Goal: Task Accomplishment & Management: Use online tool/utility

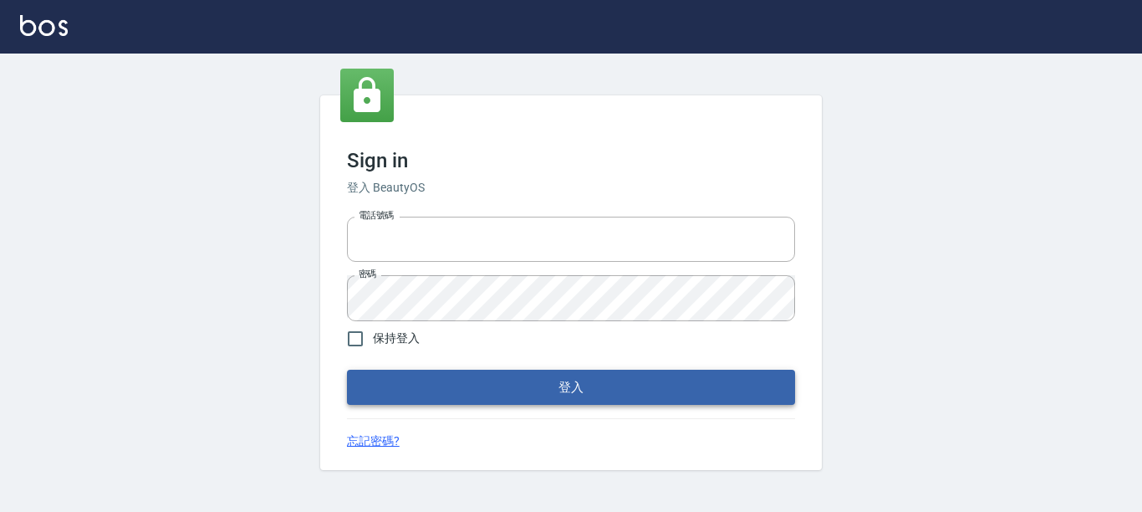
type input "0228278166"
click at [492, 382] on button "登入" at bounding box center [571, 387] width 448 height 35
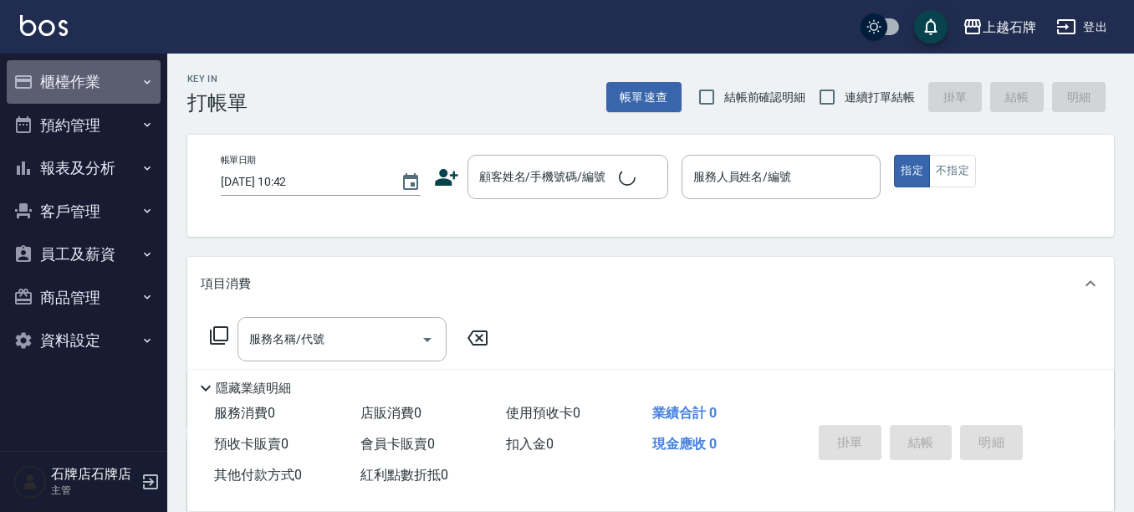
click at [53, 95] on button "櫃檯作業" at bounding box center [84, 81] width 154 height 43
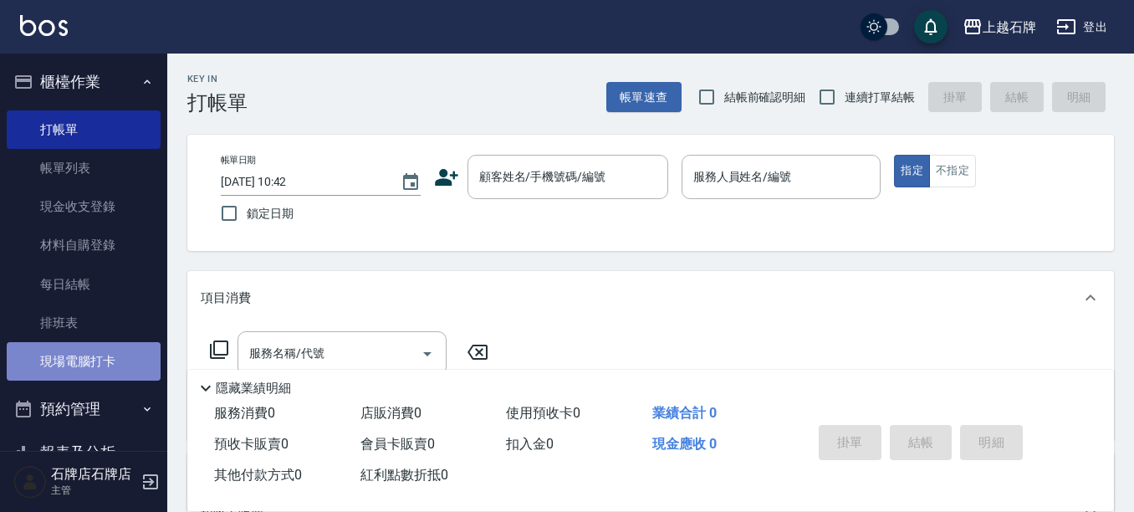
click at [105, 359] on link "現場電腦打卡" at bounding box center [84, 361] width 154 height 38
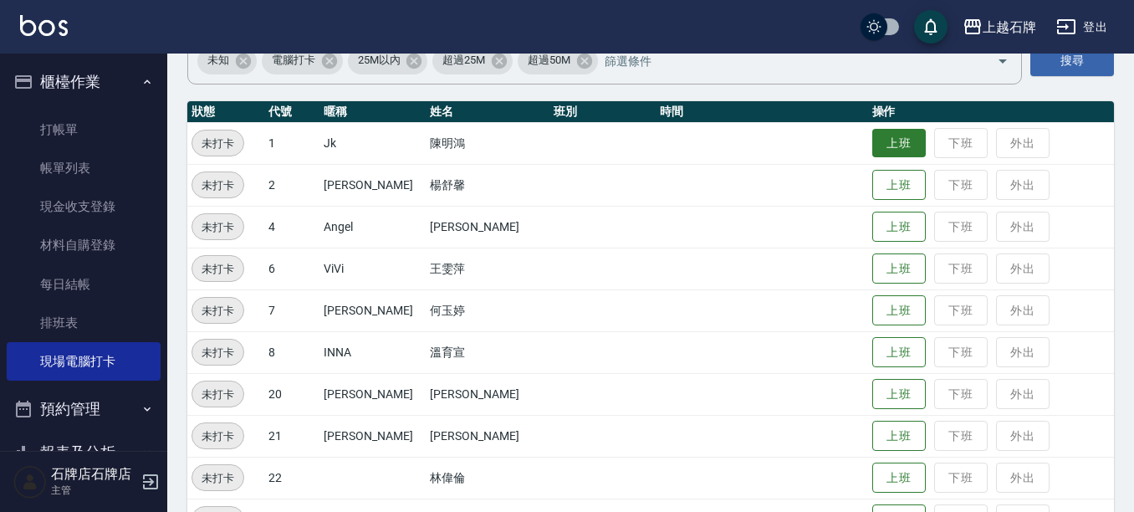
scroll to position [167, 0]
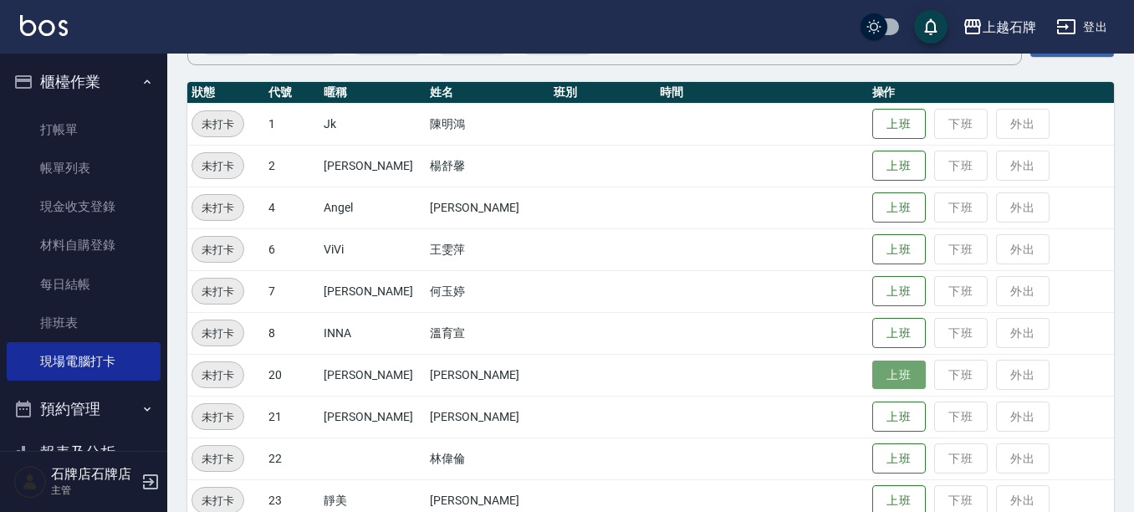
drag, startPoint x: 898, startPoint y: 374, endPoint x: 890, endPoint y: 382, distance: 11.8
click at [898, 375] on button "上班" at bounding box center [899, 374] width 54 height 29
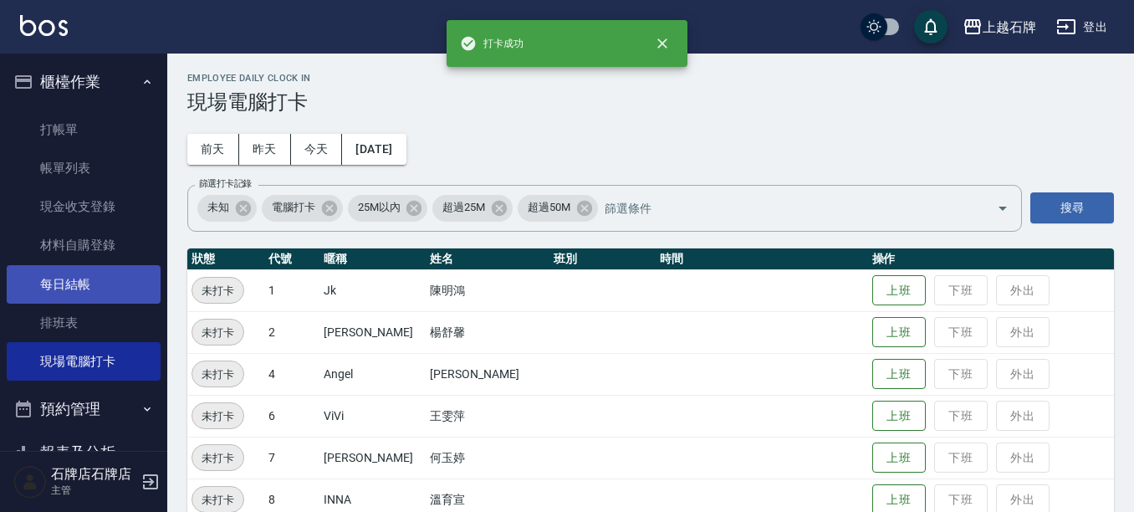
scroll to position [0, 0]
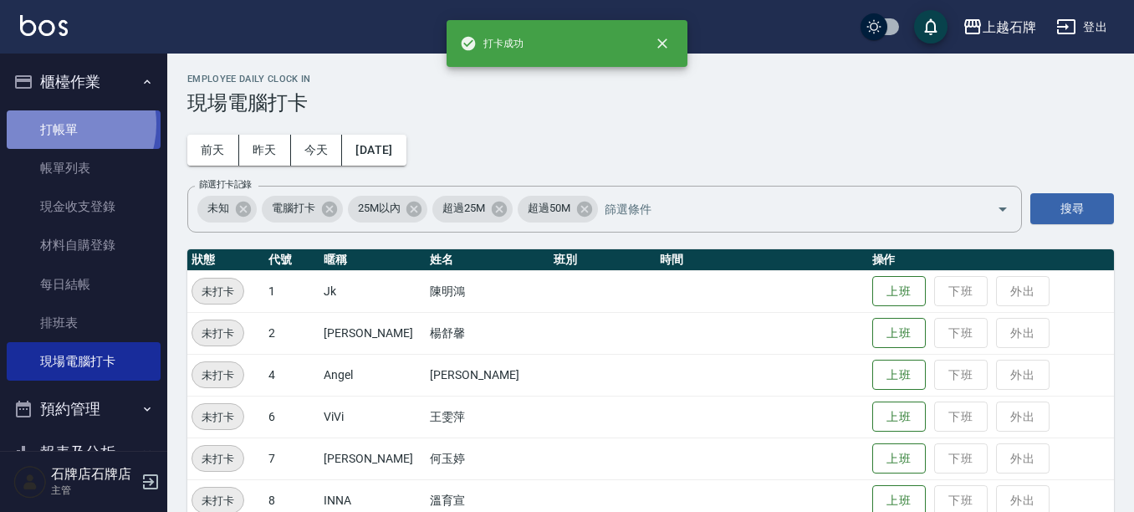
drag, startPoint x: 61, startPoint y: 124, endPoint x: 57, endPoint y: 136, distance: 13.2
click at [59, 125] on link "打帳單" at bounding box center [84, 129] width 154 height 38
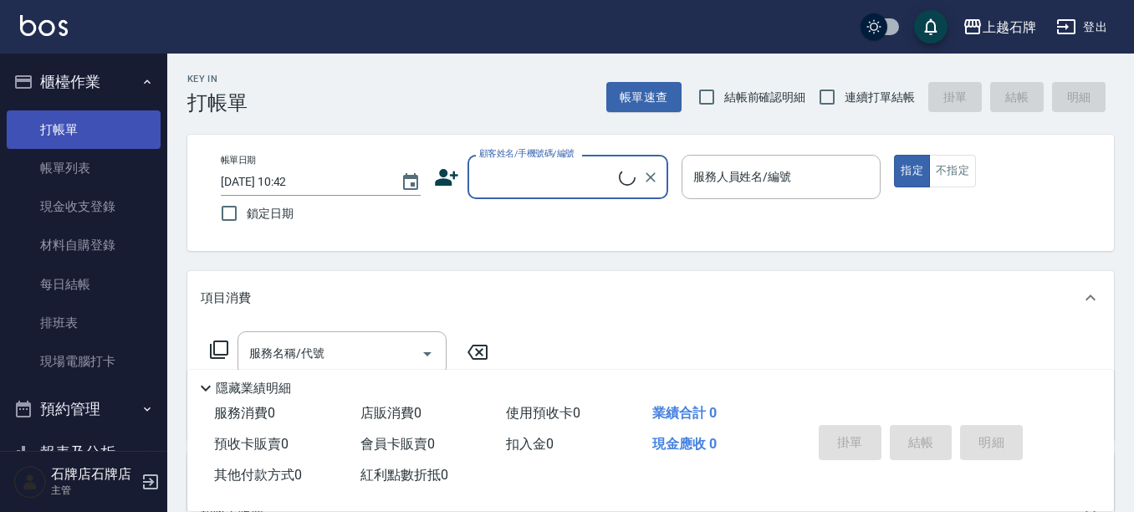
drag, startPoint x: 85, startPoint y: 83, endPoint x: 105, endPoint y: 134, distance: 54.5
click at [105, 108] on li "櫃檯作業 打帳單 帳單列表 現金收支登錄 材料自購登錄 每日結帳 排班表 現場電腦打卡" at bounding box center [84, 223] width 154 height 327
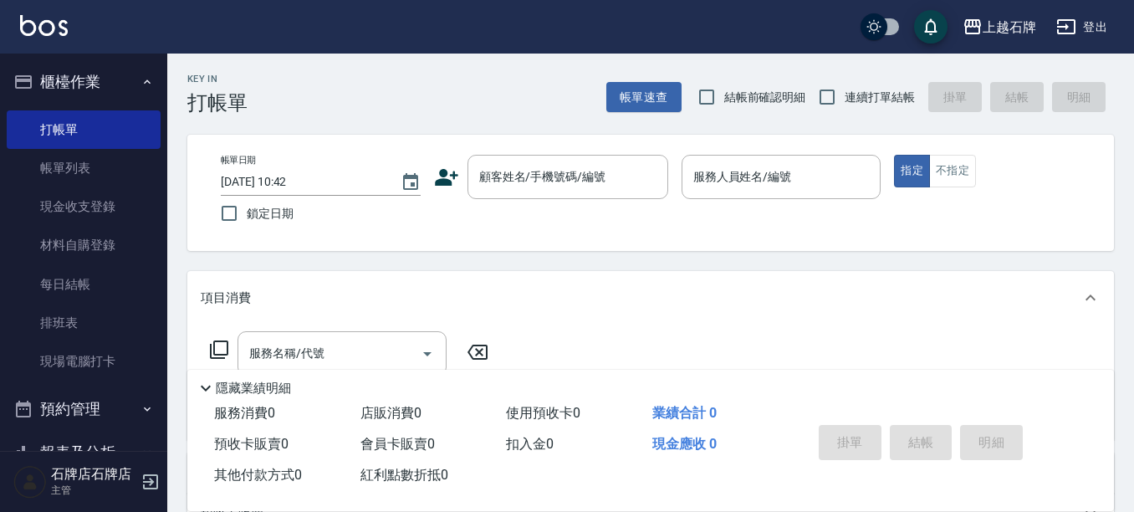
click at [121, 75] on button "櫃檯作業" at bounding box center [84, 81] width 154 height 43
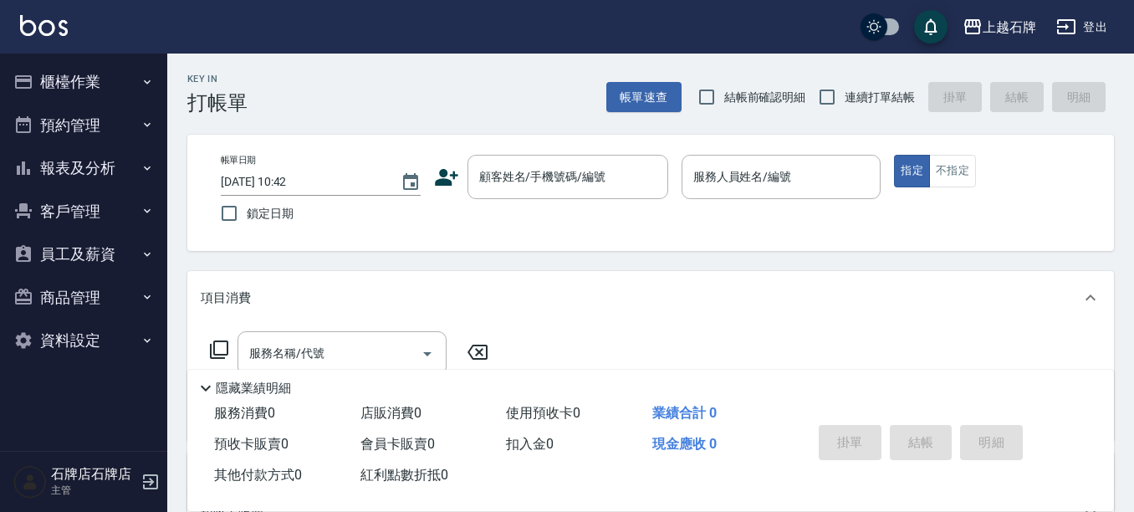
click at [130, 164] on button "報表及分析" at bounding box center [84, 167] width 154 height 43
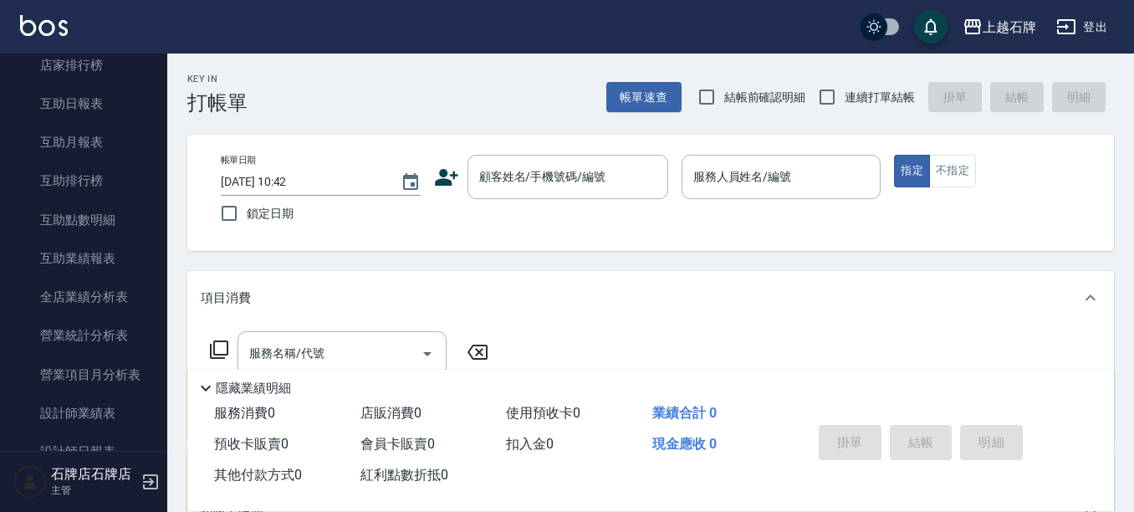
scroll to position [334, 0]
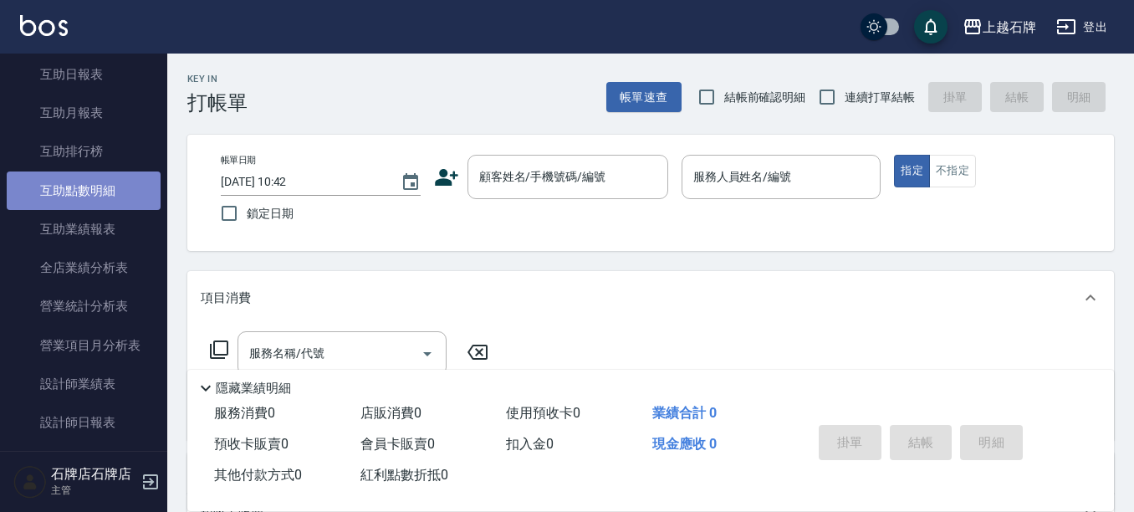
click at [115, 189] on link "互助點數明細" at bounding box center [84, 190] width 154 height 38
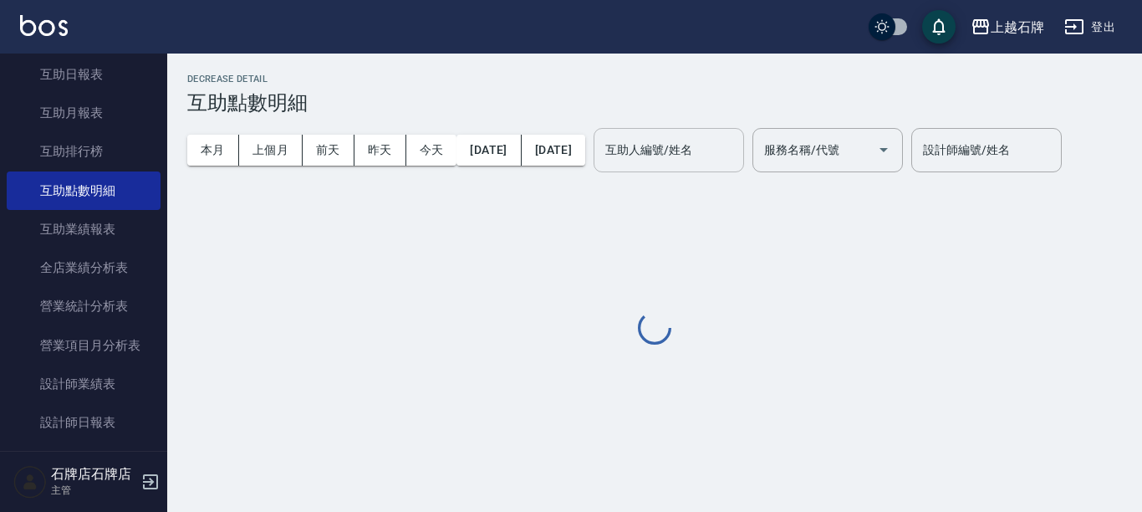
click at [737, 139] on input "互助人編號/姓名" at bounding box center [668, 149] width 135 height 29
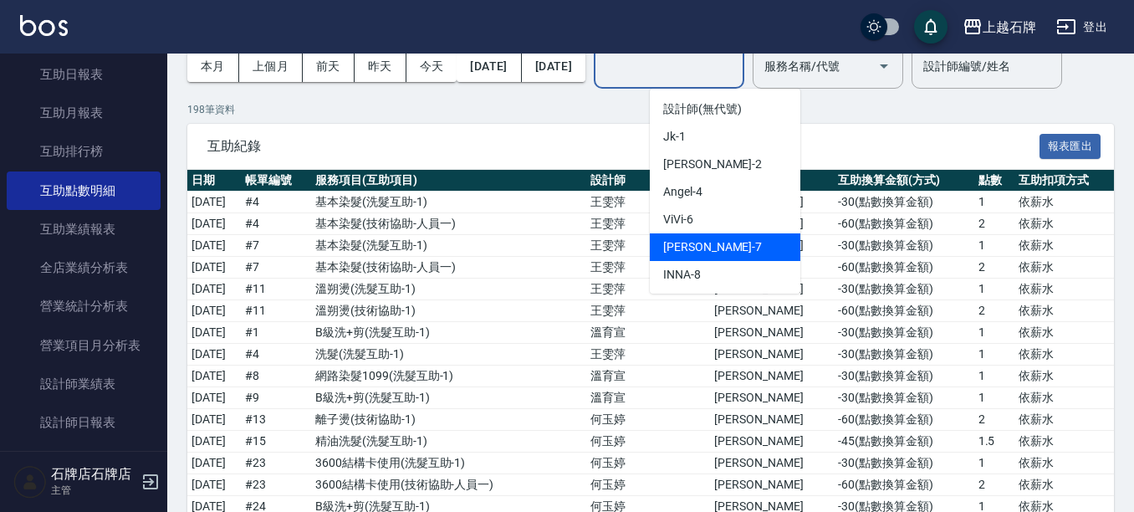
scroll to position [84, 0]
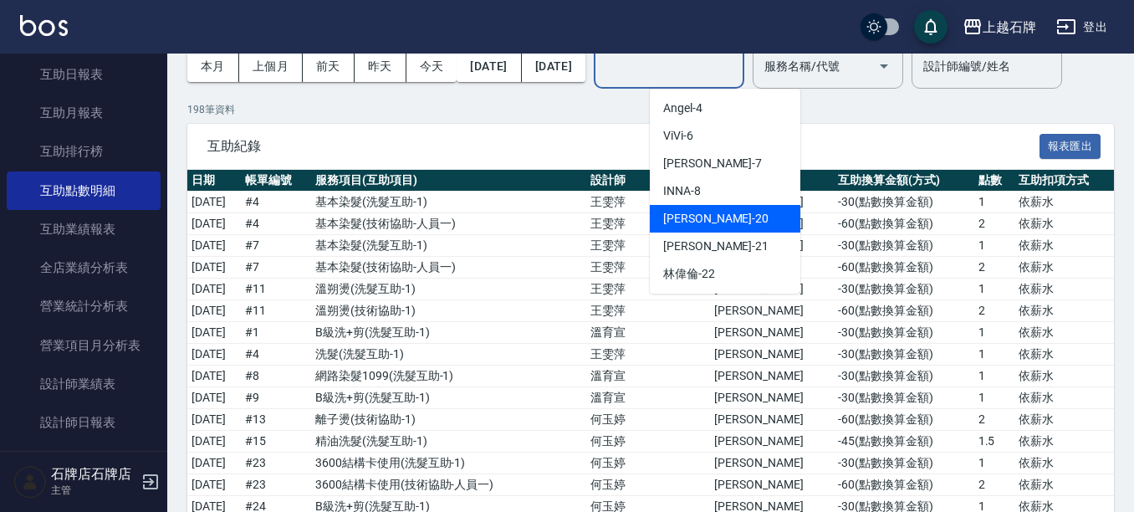
click at [710, 227] on div "[PERSON_NAME] -20" at bounding box center [725, 219] width 151 height 28
type input "[PERSON_NAME]-20"
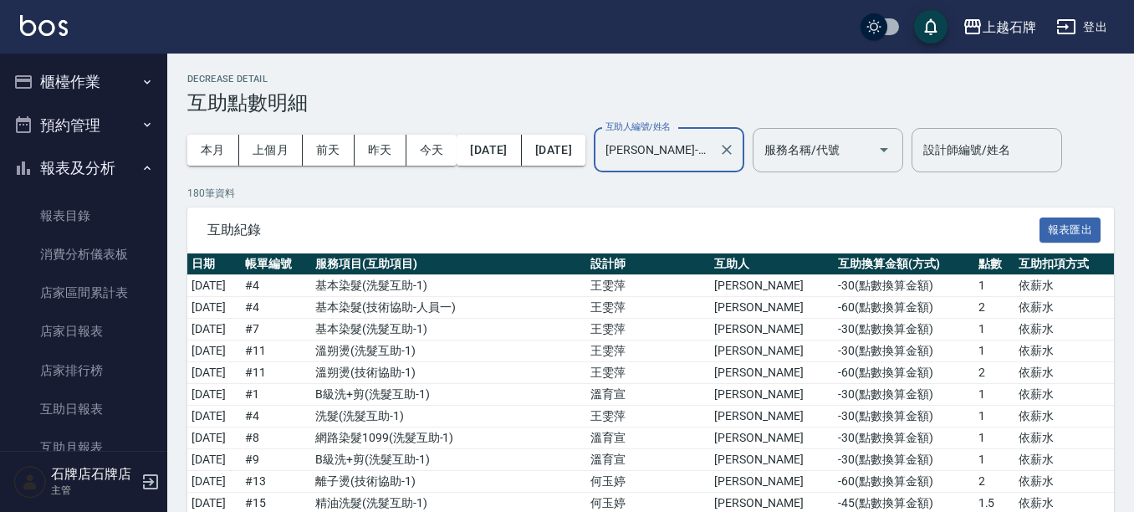
click at [89, 180] on button "報表及分析" at bounding box center [84, 167] width 154 height 43
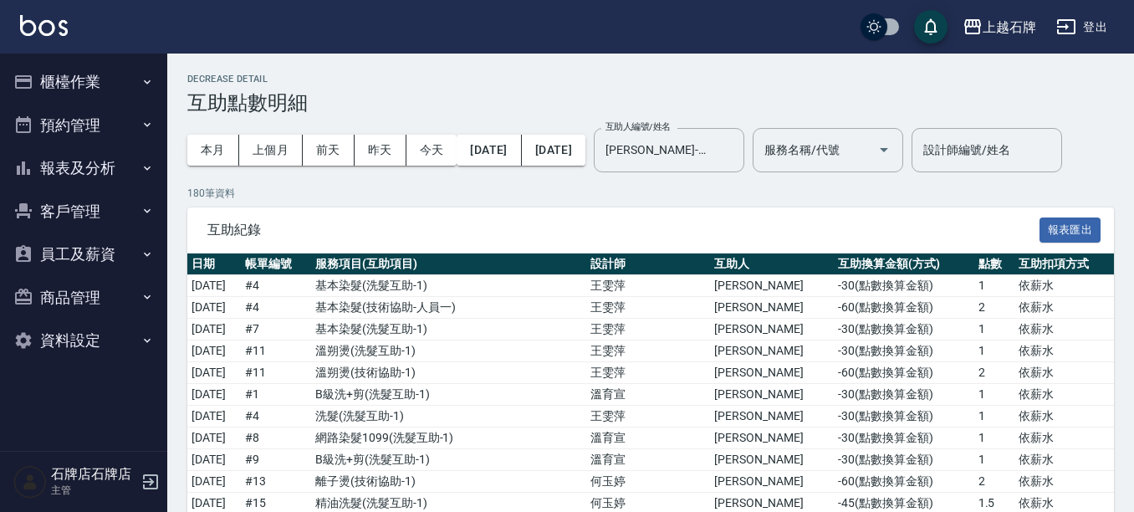
click at [102, 65] on button "櫃檯作業" at bounding box center [84, 81] width 154 height 43
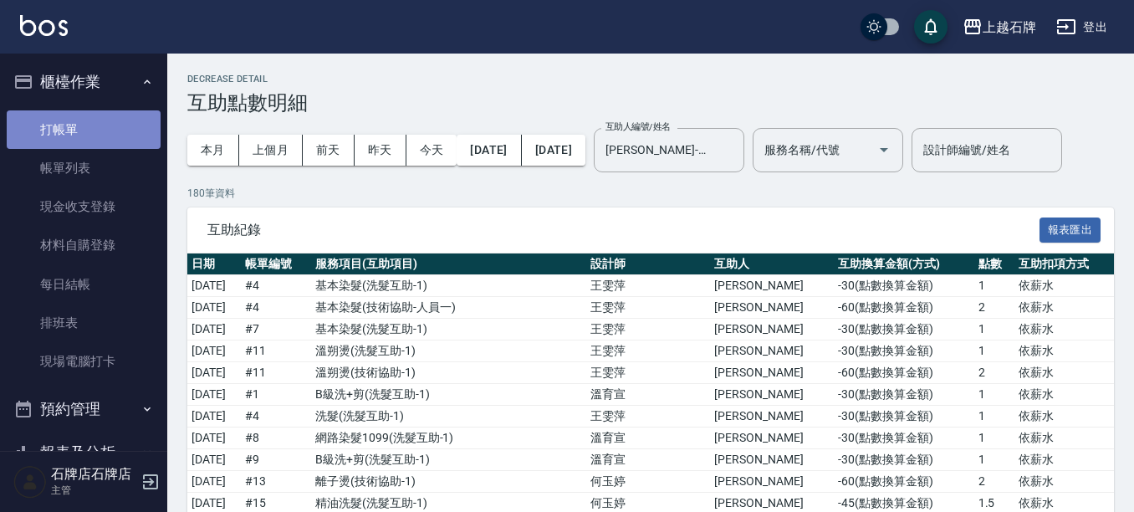
click at [118, 111] on link "打帳單" at bounding box center [84, 129] width 154 height 38
